Goal: Check status: Check status

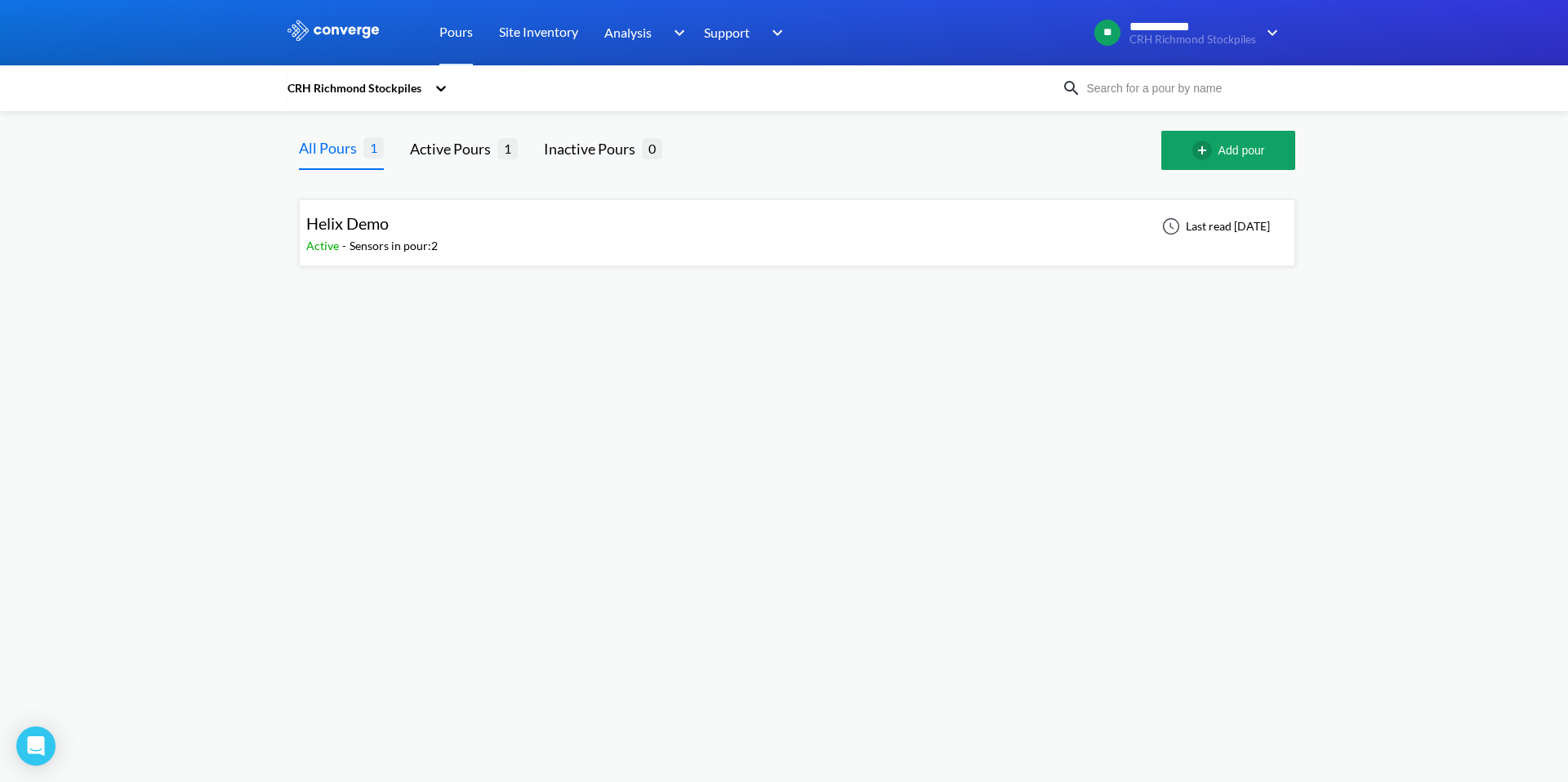
click at [364, 245] on div "Sensors in pour: 2" at bounding box center [393, 246] width 88 height 18
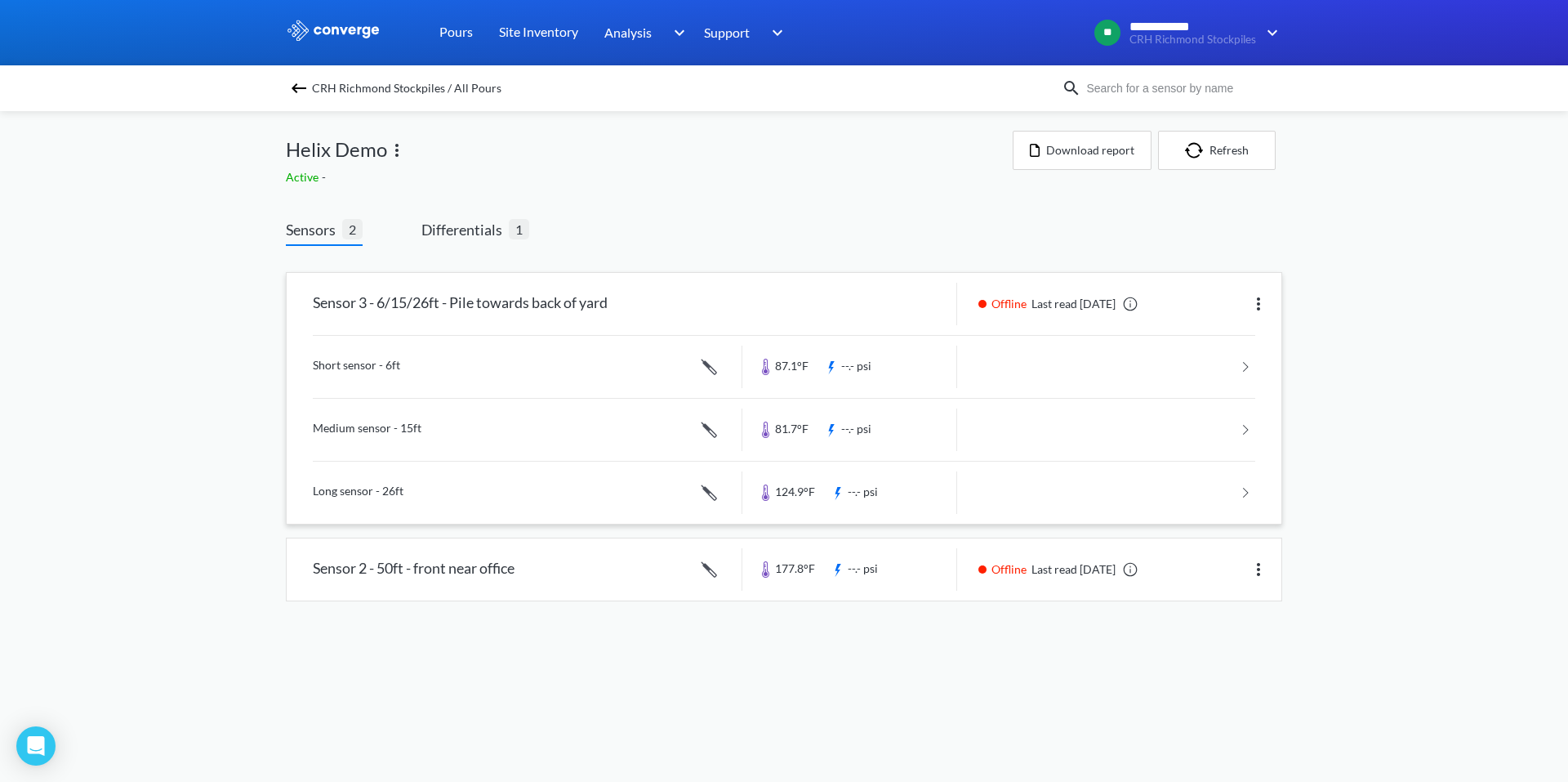
click at [1040, 307] on div "Offline Last read 8 days ago" at bounding box center [1057, 304] width 173 height 18
click at [1002, 304] on span "Offline" at bounding box center [1011, 304] width 40 height 18
click at [477, 312] on div "Sensor 3 - 6/15/26ft - Pile towards back of yard" at bounding box center [460, 304] width 295 height 43
click at [1254, 312] on img at bounding box center [1259, 304] width 20 height 20
click at [1260, 311] on div "Edit" at bounding box center [1216, 304] width 105 height 31
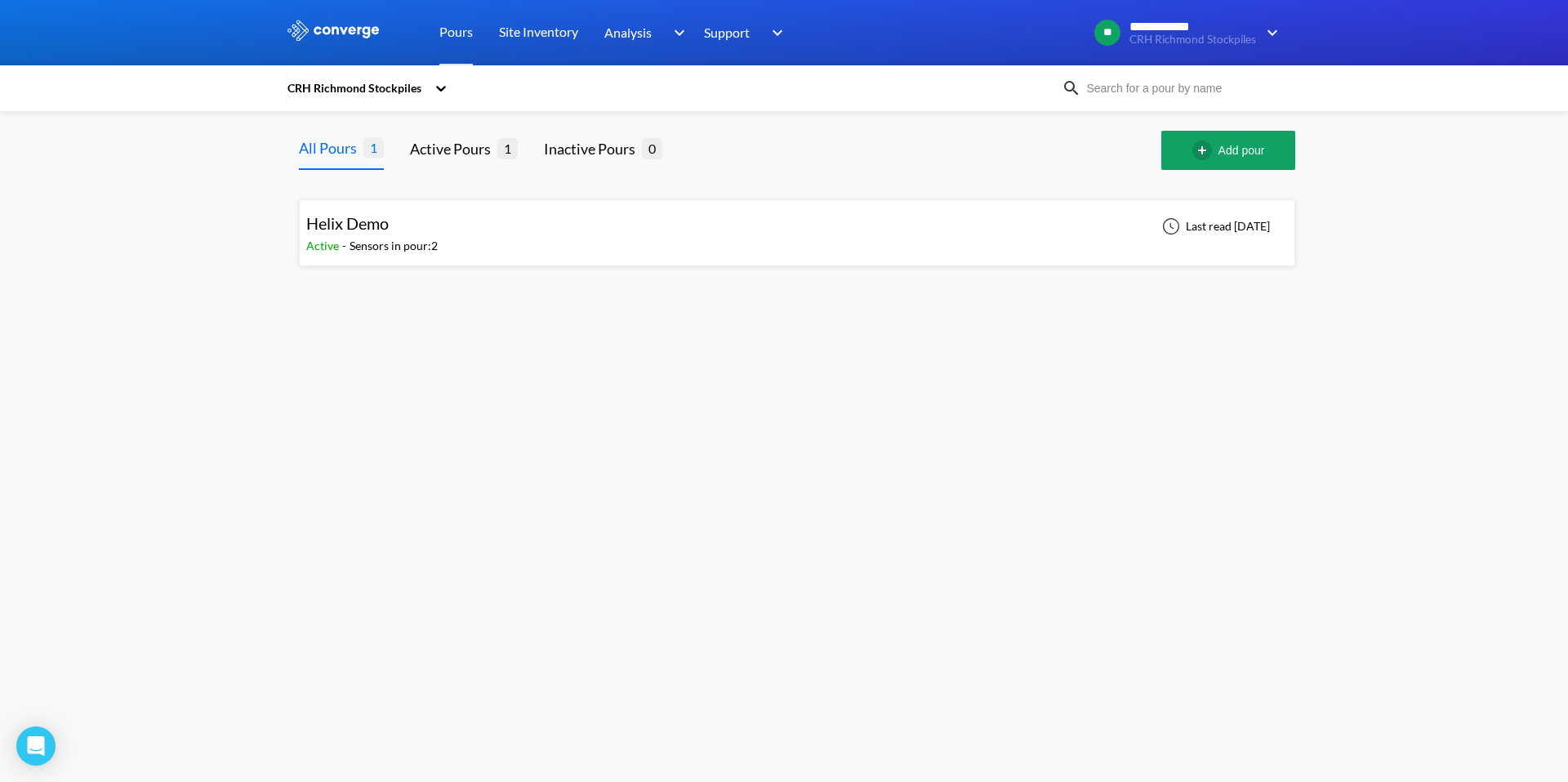
click at [450, 253] on div "Helix Demo Active - Sensors in pour: 2 Last read 8 days ago" at bounding box center [797, 232] width 982 height 53
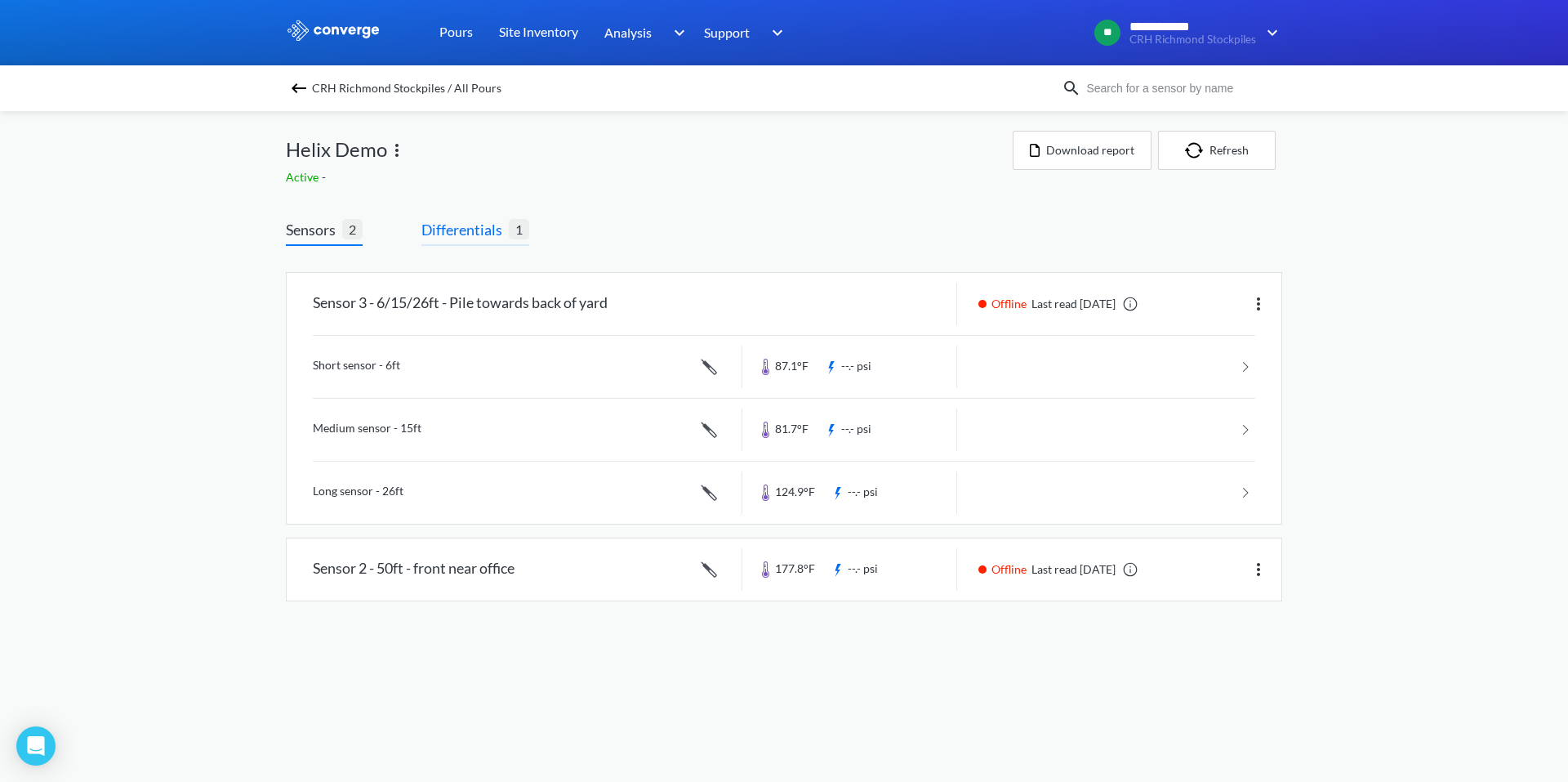
click at [516, 231] on span "1" at bounding box center [519, 229] width 21 height 21
click at [478, 231] on span "Differentials" at bounding box center [465, 230] width 88 height 23
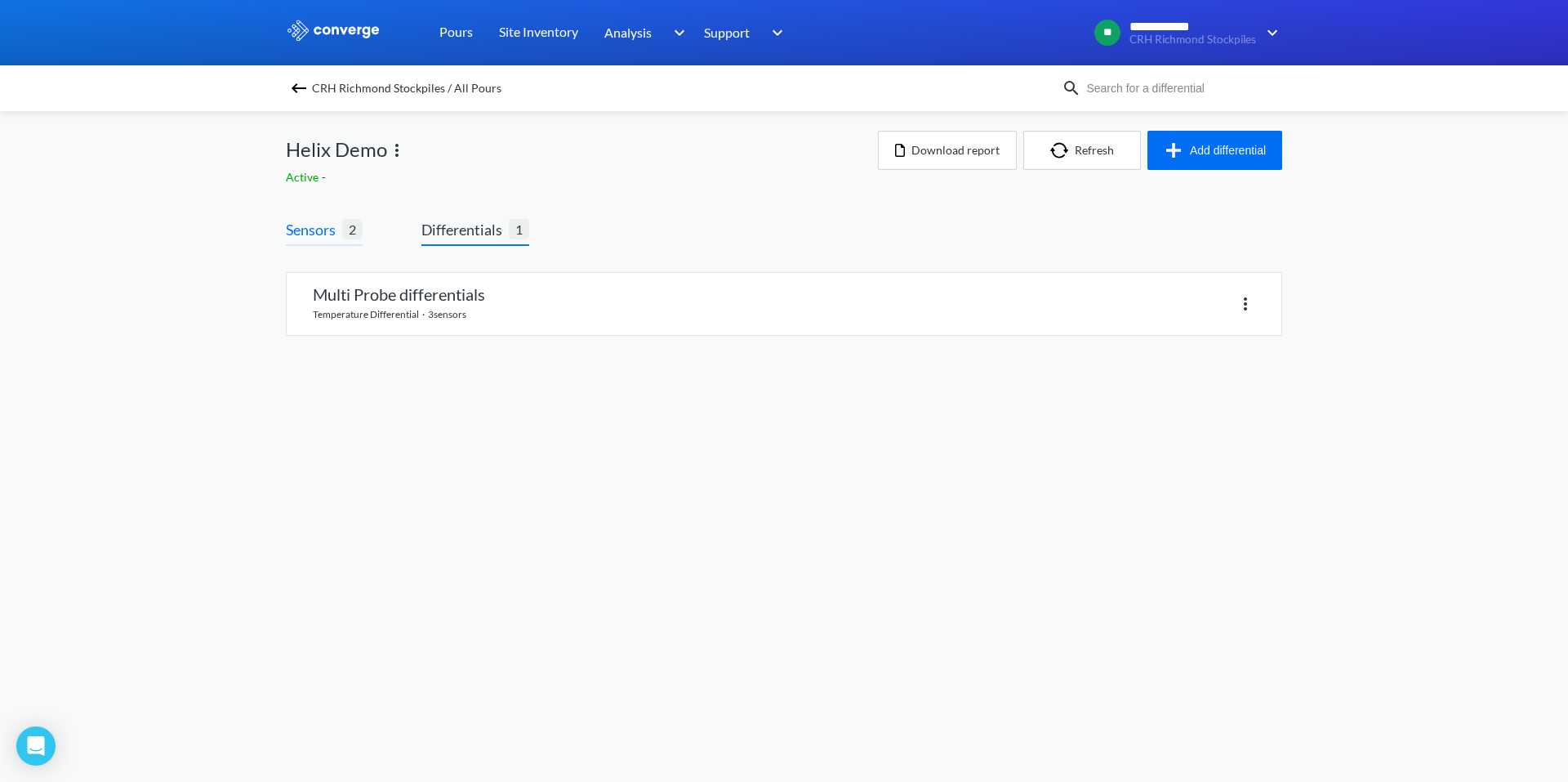
click at [317, 223] on span "Sensors" at bounding box center [314, 230] width 56 height 23
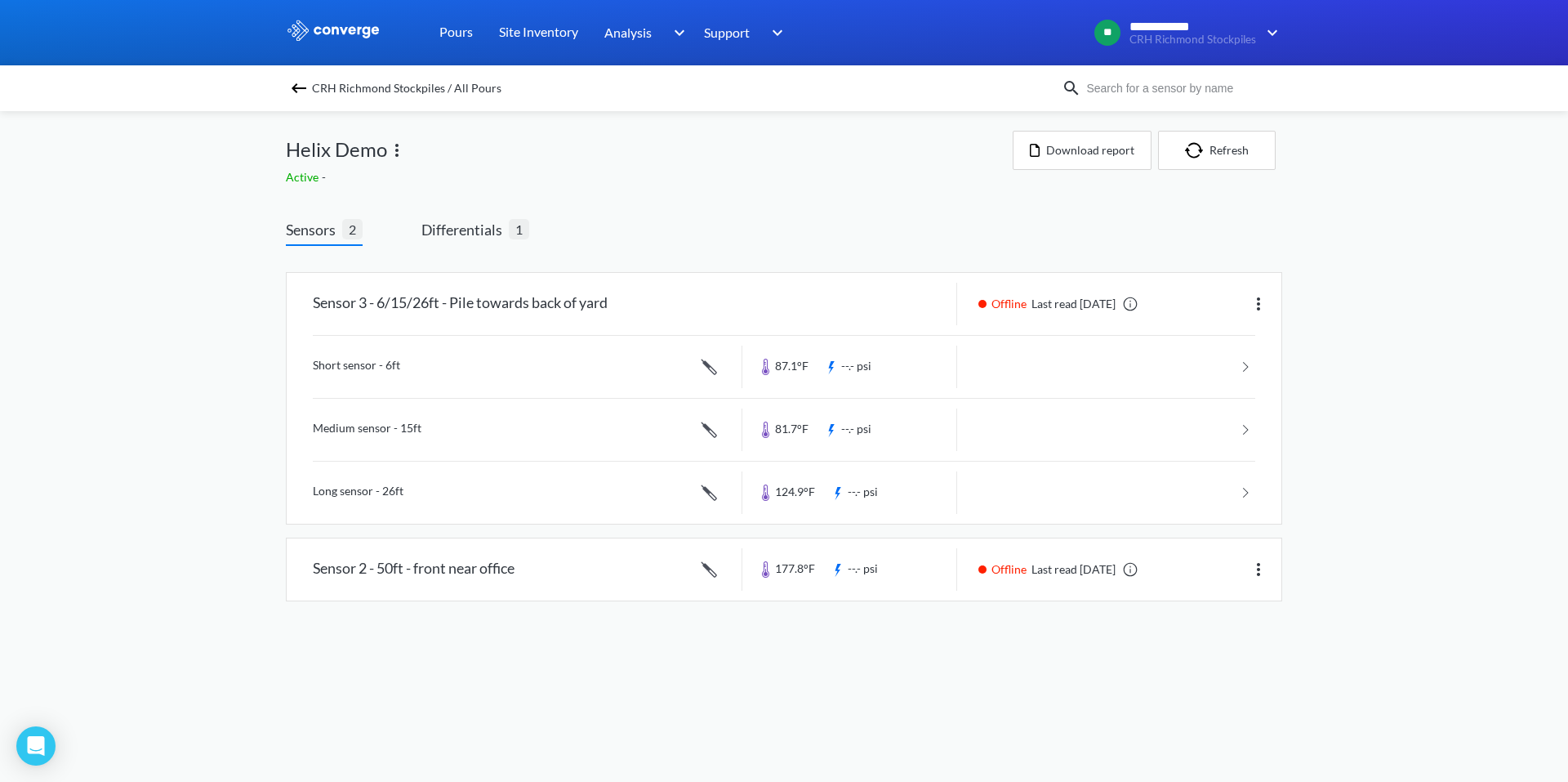
click at [310, 26] on img at bounding box center [333, 30] width 95 height 21
